Goal: Task Accomplishment & Management: Manage account settings

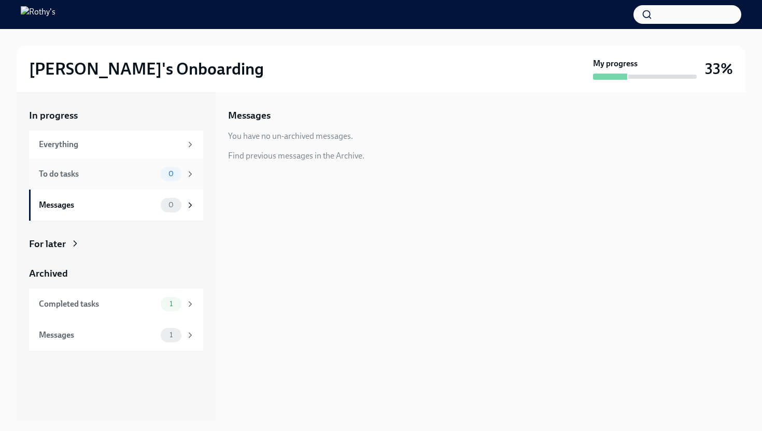
click at [155, 176] on div "To do tasks" at bounding box center [98, 173] width 118 height 11
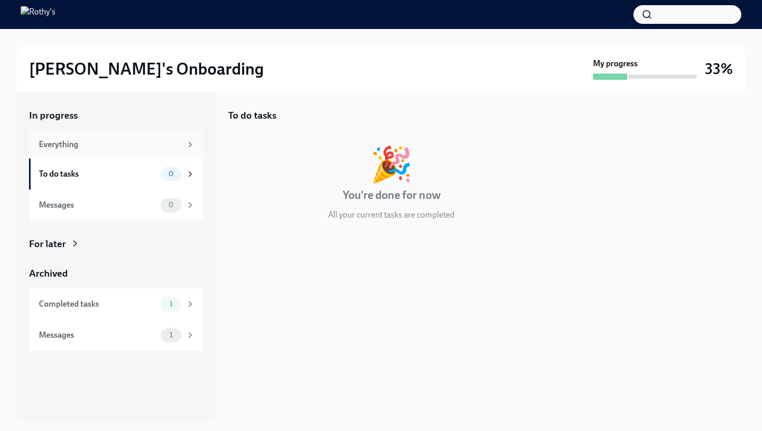
click at [146, 149] on div "Everything" at bounding box center [110, 144] width 142 height 11
click at [145, 175] on div "To do tasks" at bounding box center [98, 173] width 118 height 11
click at [145, 202] on div "Messages" at bounding box center [98, 204] width 118 height 11
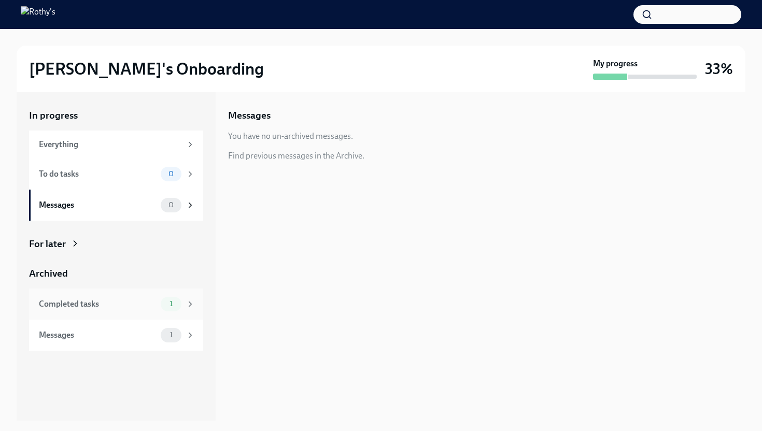
click at [134, 305] on div "Completed tasks" at bounding box center [98, 303] width 118 height 11
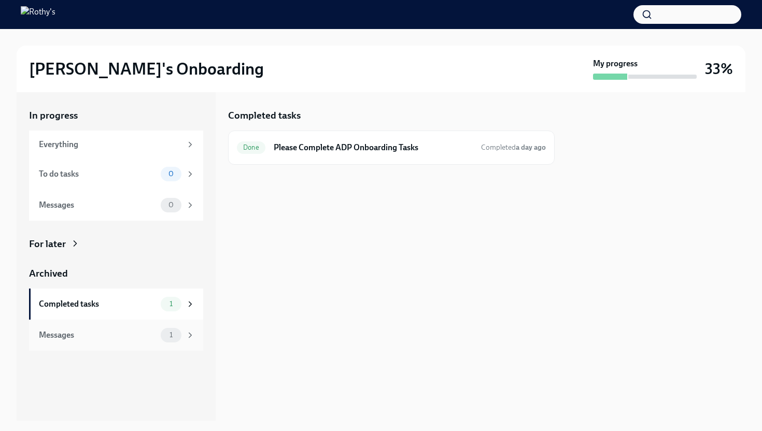
click at [137, 330] on div "Messages" at bounding box center [98, 334] width 118 height 11
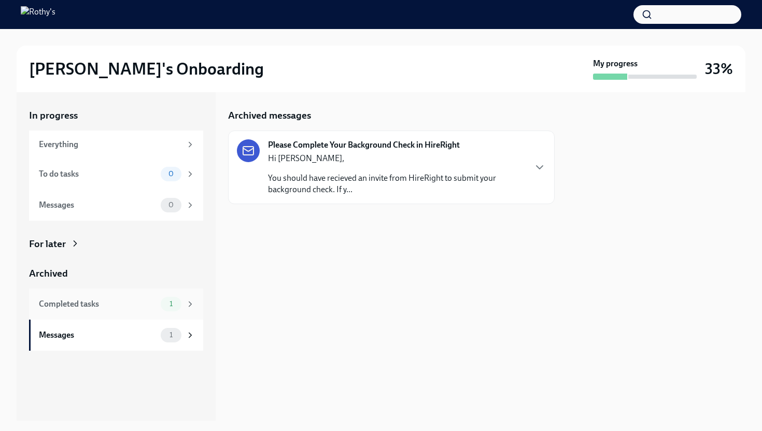
click at [130, 306] on div "Completed tasks" at bounding box center [98, 303] width 118 height 11
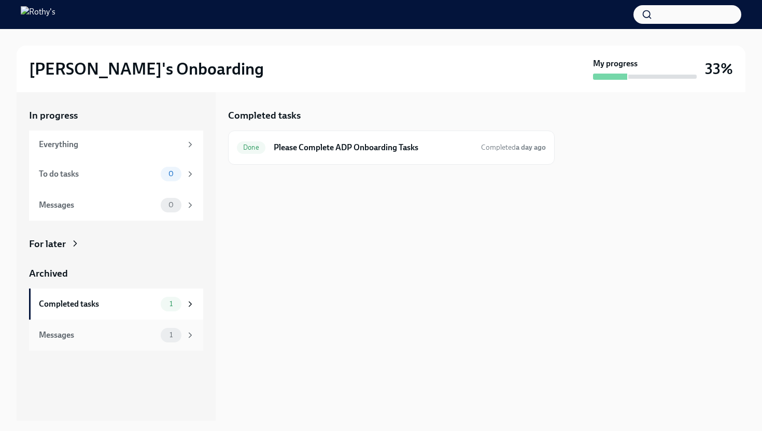
click at [134, 335] on div "Messages" at bounding box center [98, 334] width 118 height 11
